Goal: Navigation & Orientation: Find specific page/section

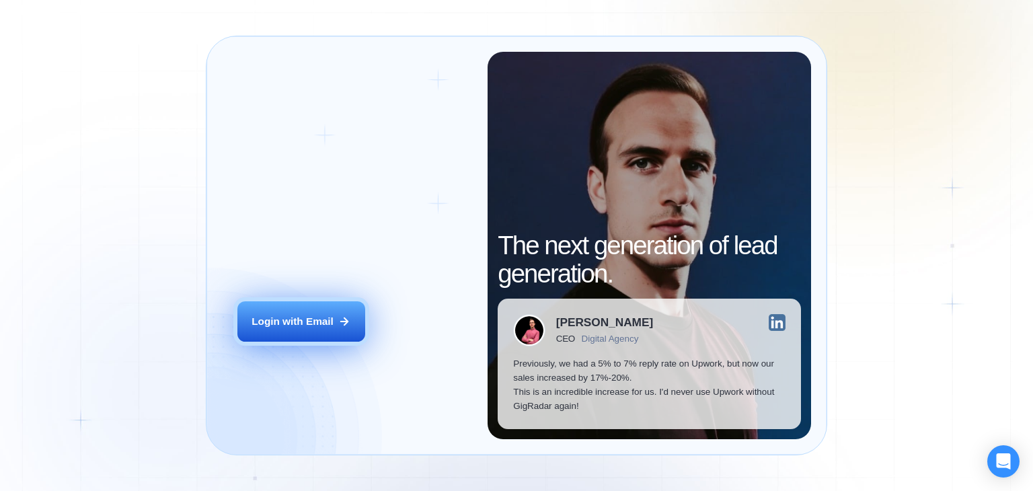
click at [276, 332] on button "Login with Email" at bounding box center [301, 321] width 128 height 40
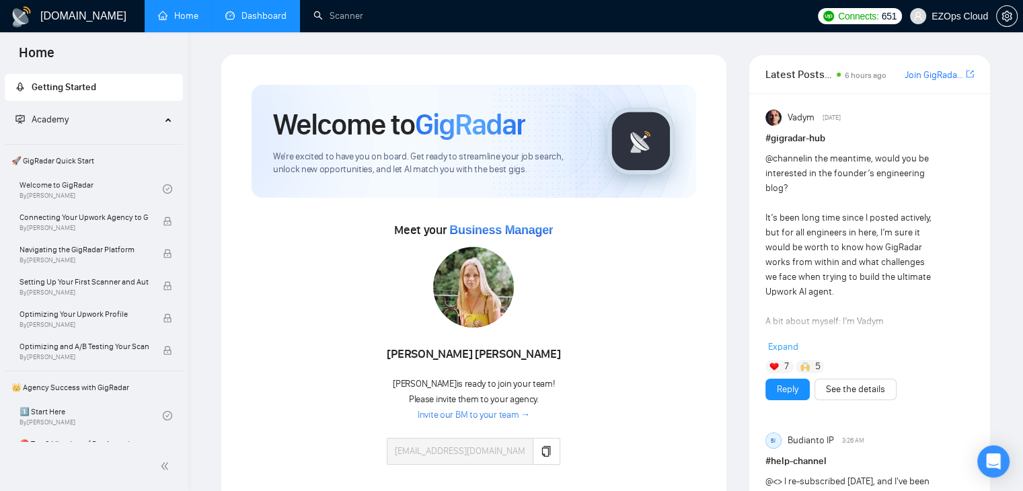
click at [264, 10] on link "Dashboard" at bounding box center [255, 15] width 61 height 11
